Goal: Task Accomplishment & Management: Manage account settings

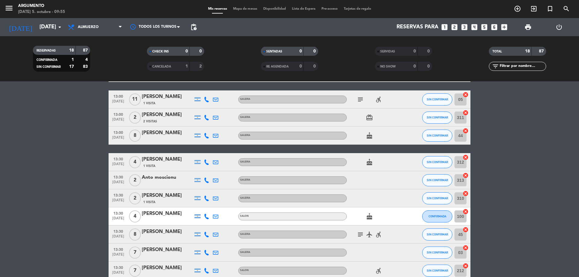
scroll to position [90, 0]
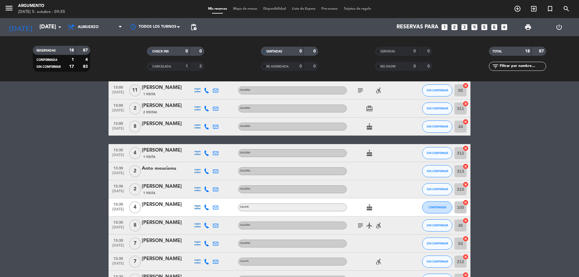
click at [160, 91] on div "[PERSON_NAME]" at bounding box center [167, 88] width 51 height 8
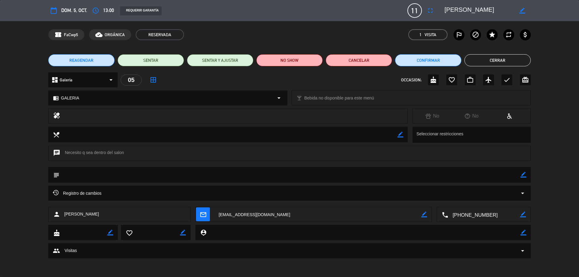
click at [86, 82] on div "dashboard Galeria arrow_drop_down" at bounding box center [82, 79] width 69 height 15
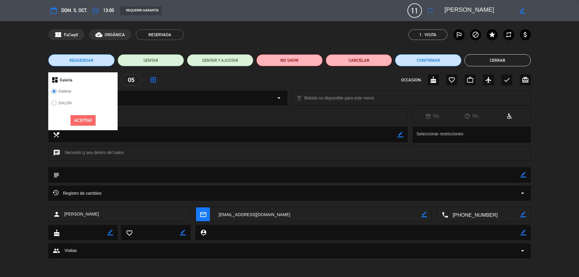
drag, startPoint x: 62, startPoint y: 102, endPoint x: 72, endPoint y: 113, distance: 15.4
click at [62, 102] on label "SALON" at bounding box center [64, 103] width 13 height 4
click at [79, 116] on button "Aceptar" at bounding box center [83, 120] width 25 height 11
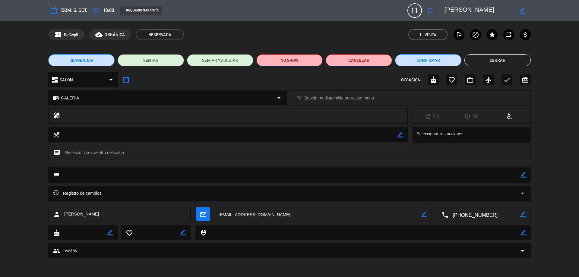
click at [80, 99] on div "chrome_reader_mode GALERIA arrow_drop_down" at bounding box center [168, 98] width 238 height 14
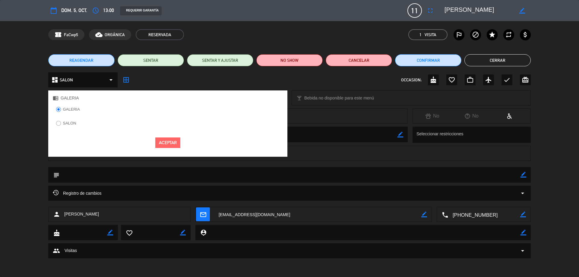
click at [74, 121] on label "SALON" at bounding box center [69, 123] width 13 height 4
click at [160, 144] on button "Aceptar" at bounding box center [167, 142] width 25 height 11
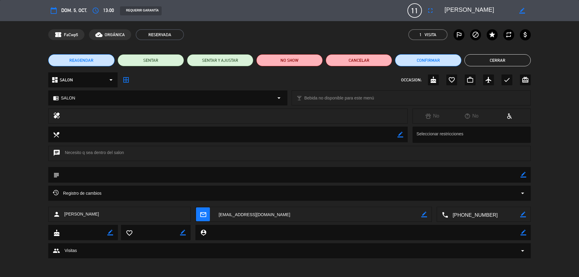
click at [507, 65] on button "Cerrar" at bounding box center [497, 60] width 66 height 12
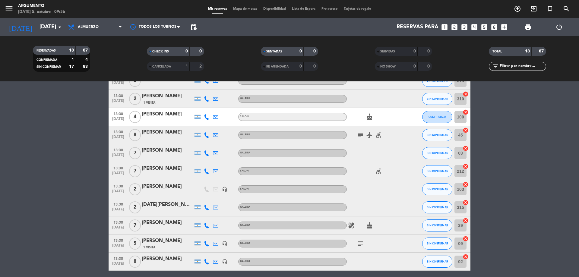
scroll to position [205, 0]
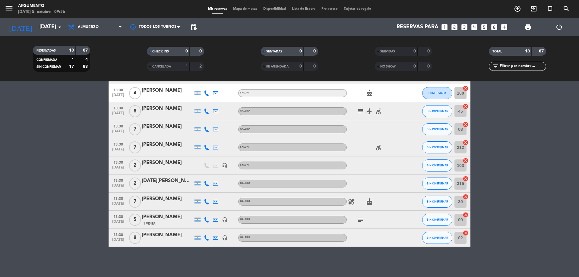
click at [356, 221] on span "subject" at bounding box center [360, 219] width 9 height 7
click at [359, 221] on icon "subject" at bounding box center [360, 219] width 7 height 7
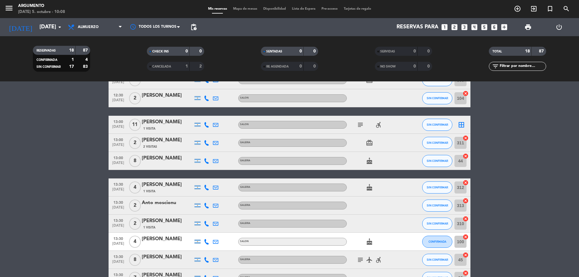
scroll to position [0, 0]
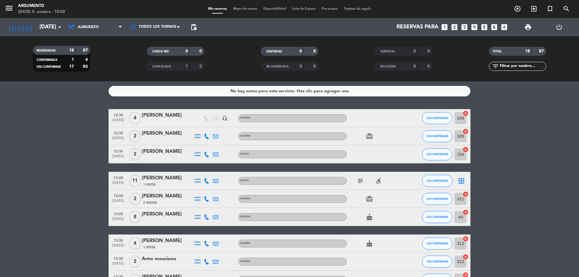
click at [515, 181] on bookings-row "12:30 [DATE] 4 [PERSON_NAME] headset_mic GALERIA SIN CONFIRMAR 308 cancel 12:30…" at bounding box center [289, 280] width 579 height 342
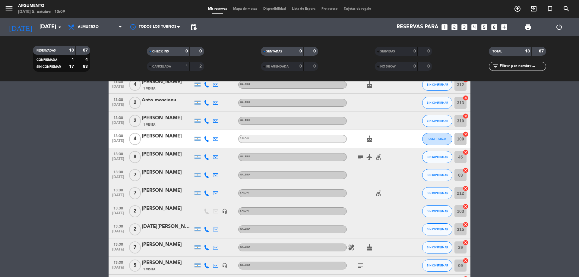
scroll to position [205, 0]
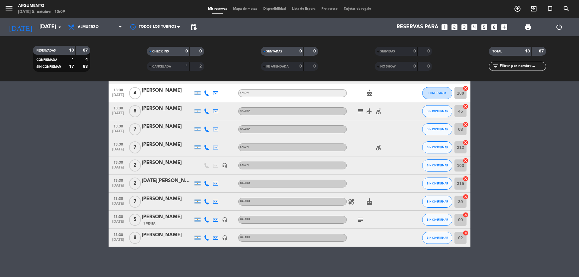
drag, startPoint x: 578, startPoint y: 158, endPoint x: 578, endPoint y: 162, distance: 4.2
click at [578, 162] on bookings-row "12:30 [DATE] 4 [PERSON_NAME] headset_mic GALERIA SIN CONFIRMAR 308 cancel 12:30…" at bounding box center [289, 75] width 579 height 342
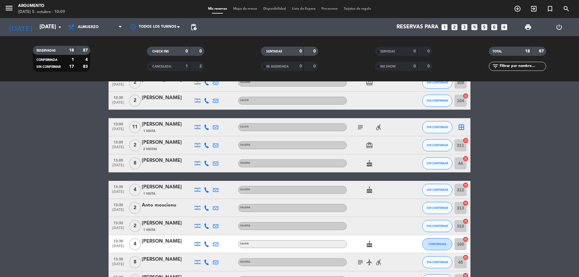
scroll to position [0, 0]
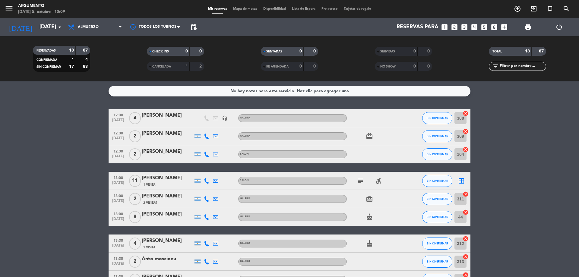
click at [578, 116] on bookings-row "12:30 [DATE] 4 [PERSON_NAME] headset_mic GALERIA SIN CONFIRMAR 308 cancel 12:30…" at bounding box center [289, 280] width 579 height 342
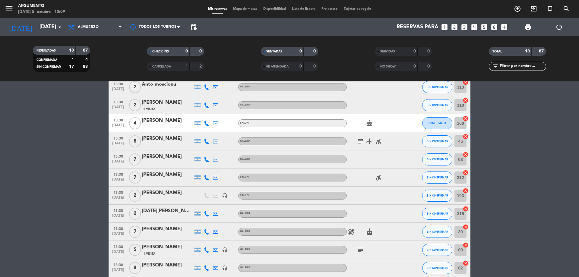
scroll to position [205, 0]
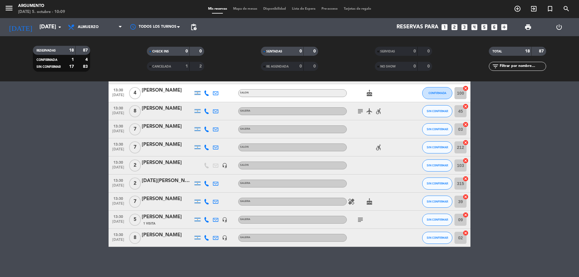
click at [514, 95] on bookings-row "12:30 [DATE] 4 [PERSON_NAME] headset_mic GALERIA SIN CONFIRMAR 308 cancel 12:30…" at bounding box center [289, 75] width 579 height 342
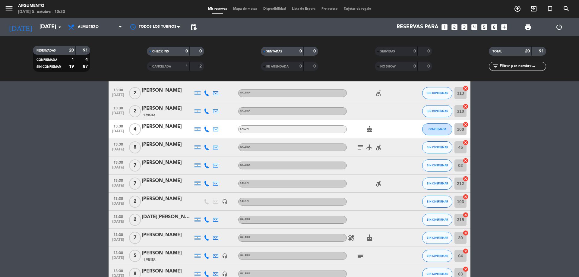
click at [558, 171] on bookings-row "12:30 [DATE] 2 [PERSON_NAME] GALERIA SIN CONFIRMAR 306 cancel 12:30 [DATE] 4 [P…" at bounding box center [289, 93] width 579 height 379
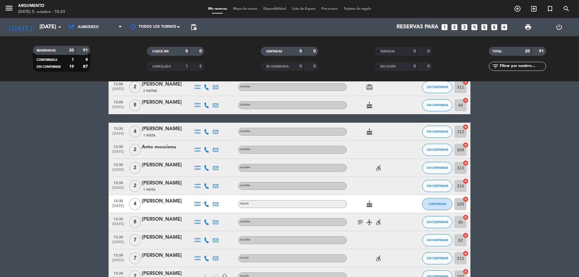
scroll to position [90, 0]
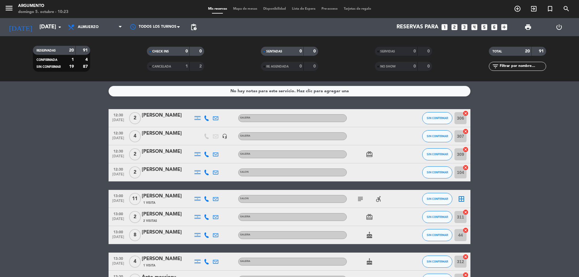
click at [528, 25] on span "print" at bounding box center [527, 27] width 7 height 7
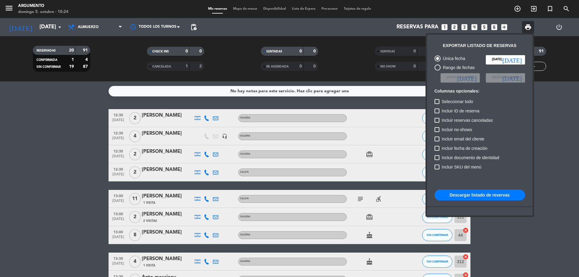
click at [471, 191] on button "Descargar listado de reservas" at bounding box center [479, 195] width 90 height 11
click at [61, 137] on div at bounding box center [289, 138] width 579 height 277
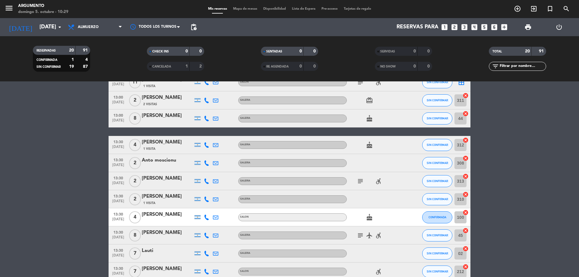
scroll to position [151, 0]
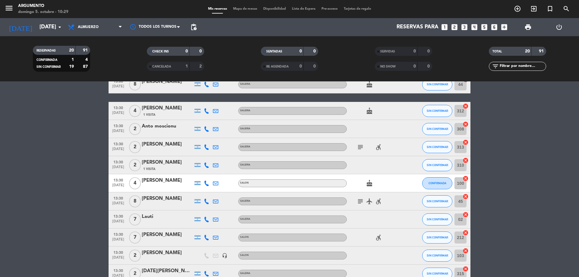
click at [171, 143] on div "[PERSON_NAME]" at bounding box center [167, 144] width 51 height 8
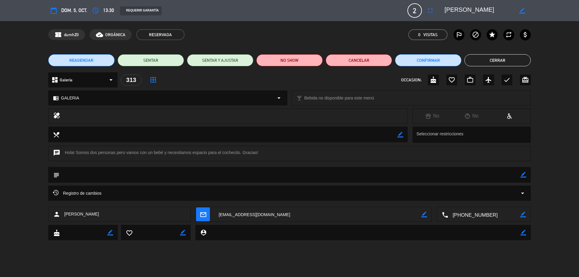
click at [98, 80] on div "dashboard Galeria arrow_drop_down" at bounding box center [82, 79] width 69 height 15
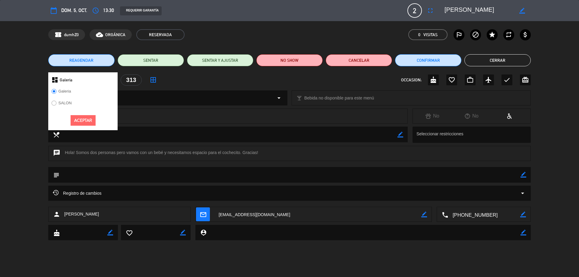
click at [73, 104] on label "SALON" at bounding box center [61, 104] width 27 height 10
click at [87, 123] on button "Aceptar" at bounding box center [83, 120] width 25 height 11
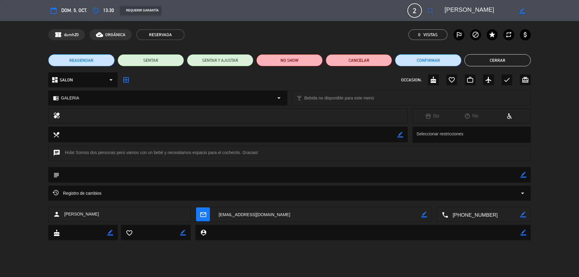
click at [98, 96] on div "chrome_reader_mode GALERIA arrow_drop_down" at bounding box center [168, 98] width 238 height 14
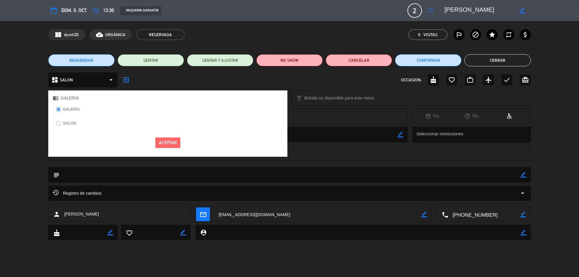
click at [67, 123] on label "SALON" at bounding box center [69, 123] width 13 height 4
click at [173, 139] on button "Aceptar" at bounding box center [167, 142] width 25 height 11
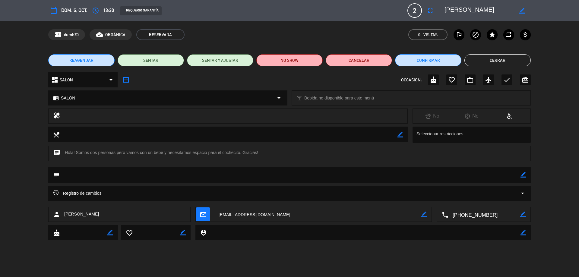
click at [496, 62] on button "Cerrar" at bounding box center [497, 60] width 66 height 12
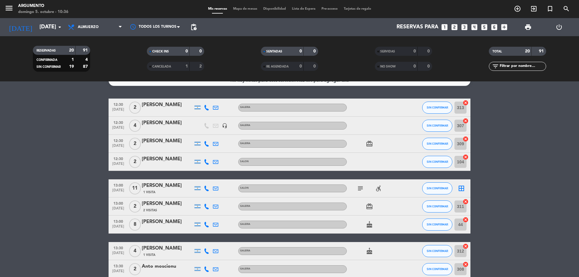
scroll to position [0, 0]
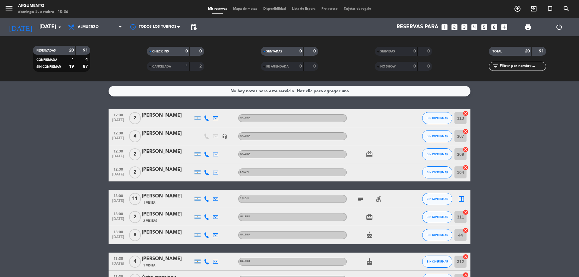
click at [176, 170] on div "[PERSON_NAME]" at bounding box center [167, 170] width 51 height 8
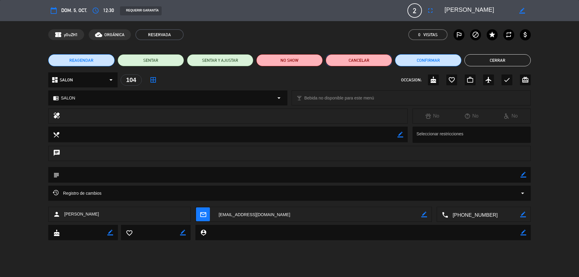
click at [358, 61] on button "Cancelar" at bounding box center [359, 60] width 66 height 12
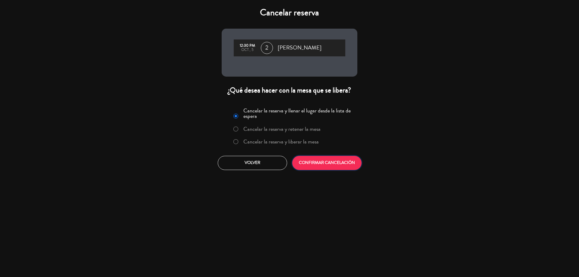
click at [345, 165] on button "CONFIRMAR CANCELACIÓN" at bounding box center [326, 163] width 69 height 14
